Goal: Navigation & Orientation: Find specific page/section

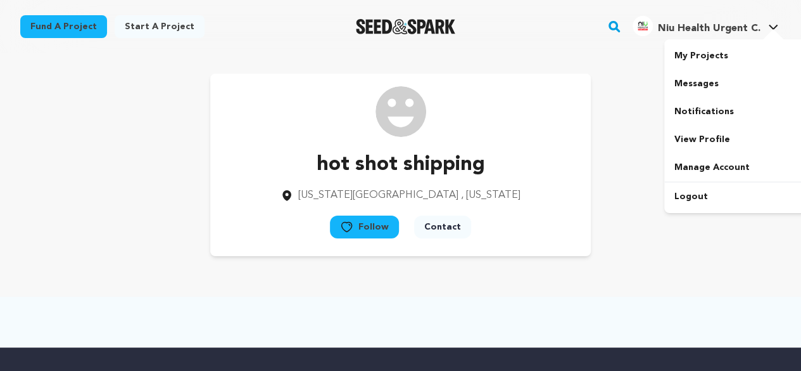
click at [707, 34] on span "Niu Health Urgent C." at bounding box center [709, 28] width 103 height 10
click at [704, 28] on span "Niu Health Urgent C." at bounding box center [709, 28] width 103 height 10
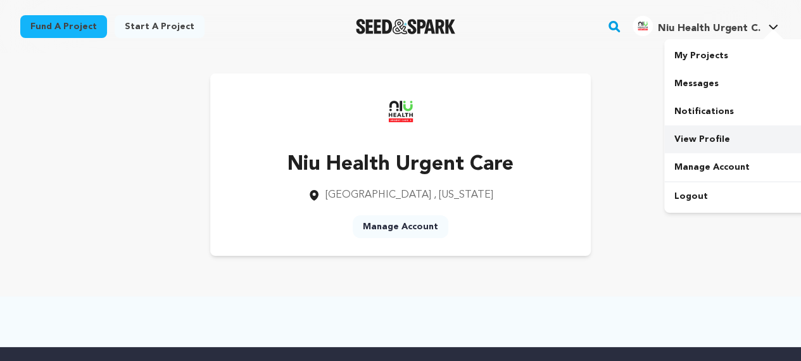
click at [696, 139] on link "View Profile" at bounding box center [735, 139] width 142 height 28
